Goal: Find specific page/section: Find specific page/section

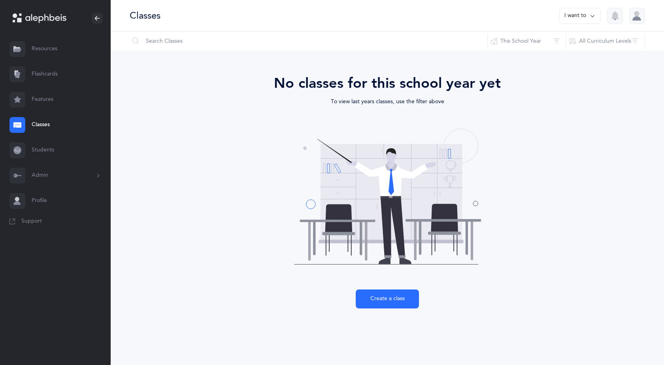
click at [43, 147] on link "Students" at bounding box center [55, 150] width 111 height 25
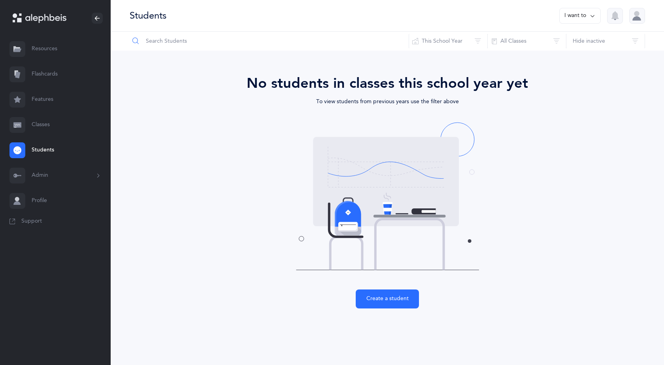
click at [213, 37] on input "text" at bounding box center [269, 41] width 280 height 19
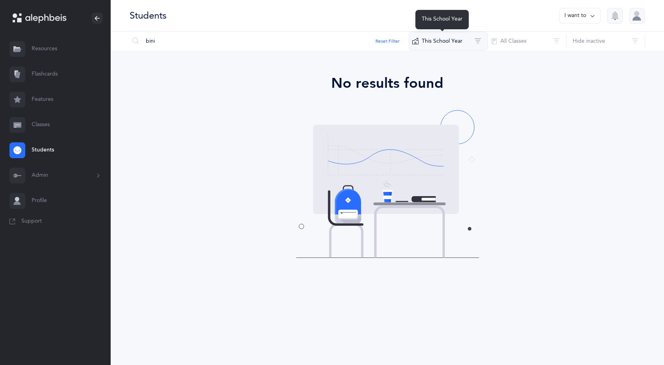
click at [462, 38] on button "This School Year" at bounding box center [448, 41] width 79 height 19
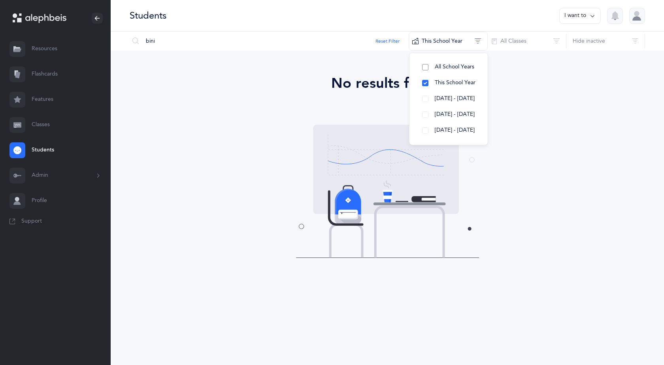
click at [457, 68] on span "All School Years" at bounding box center [455, 67] width 40 height 6
click at [580, 85] on div "No results found" at bounding box center [387, 83] width 411 height 21
drag, startPoint x: 205, startPoint y: 38, endPoint x: 0, endPoint y: 29, distance: 205.4
click at [0, 32] on main "[PERSON_NAME] Resources Resources Flashcards Flashcards Features Features Class…" at bounding box center [332, 182] width 664 height 365
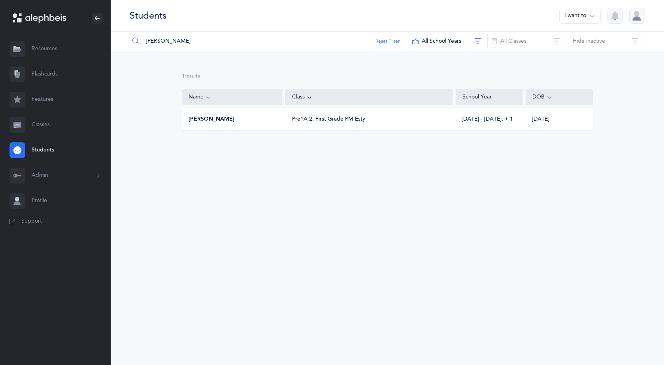
type input "[PERSON_NAME]"
click at [212, 121] on span "[PERSON_NAME]" at bounding box center [212, 119] width 46 height 8
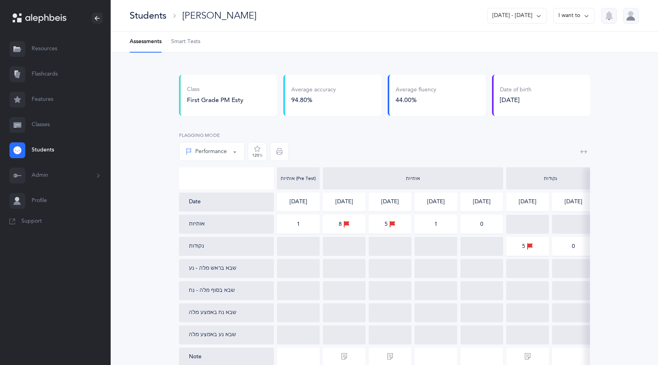
click at [189, 47] on Tests-tab "Smart Tests" at bounding box center [185, 42] width 29 height 21
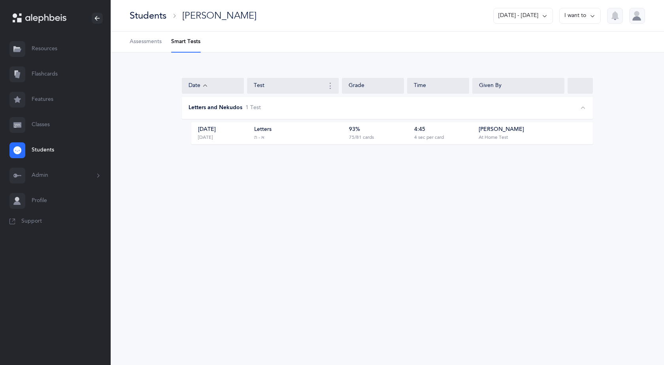
click at [149, 18] on div "Students" at bounding box center [148, 15] width 37 height 13
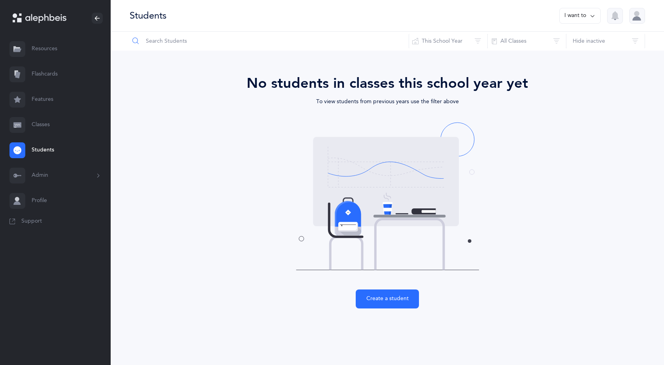
click at [173, 43] on input "text" at bounding box center [269, 41] width 280 height 19
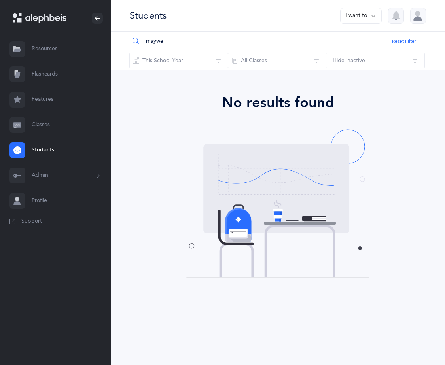
click at [173, 47] on input "maywe" at bounding box center [277, 41] width 296 height 19
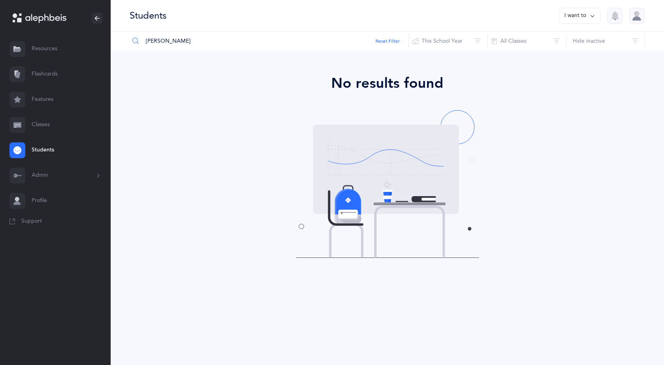
drag, startPoint x: 175, startPoint y: 42, endPoint x: 125, endPoint y: 42, distance: 49.8
click at [126, 42] on div "[PERSON_NAME] Reset Filter This School Year All School Years This School Year […" at bounding box center [388, 41] width 554 height 19
type input "bina"
click at [468, 38] on button "This School Year" at bounding box center [448, 41] width 79 height 19
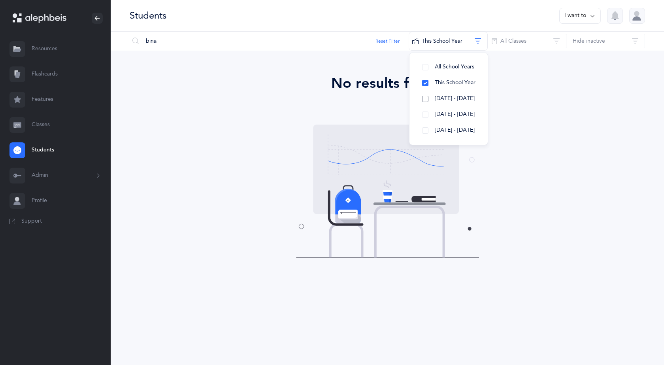
click at [455, 98] on span "[DATE] - [DATE]" at bounding box center [455, 98] width 40 height 6
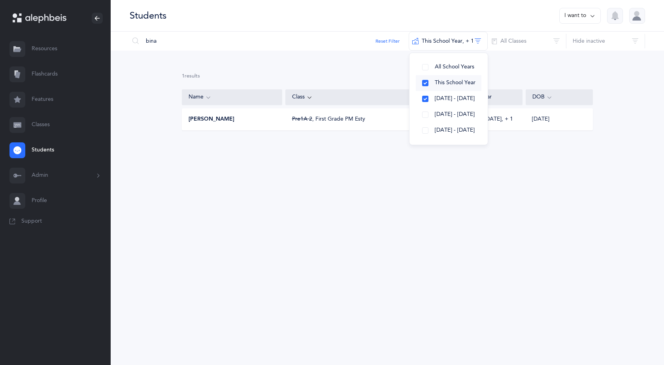
click at [425, 81] on button "This School Year" at bounding box center [449, 83] width 66 height 16
click at [339, 121] on div "Pre1A 2 , First Grade PM Esty" at bounding box center [328, 119] width 73 height 8
